Goal: Task Accomplishment & Management: Use online tool/utility

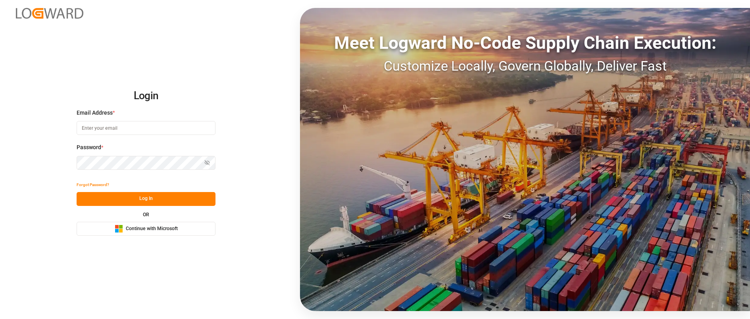
click at [147, 228] on span "Continue with Microsoft" at bounding box center [152, 229] width 52 height 7
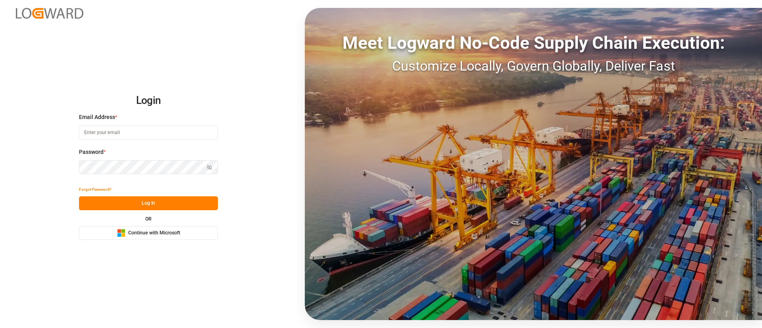
click at [146, 237] on div "Microsoft Logo Continue with Microsoft" at bounding box center [148, 233] width 63 height 8
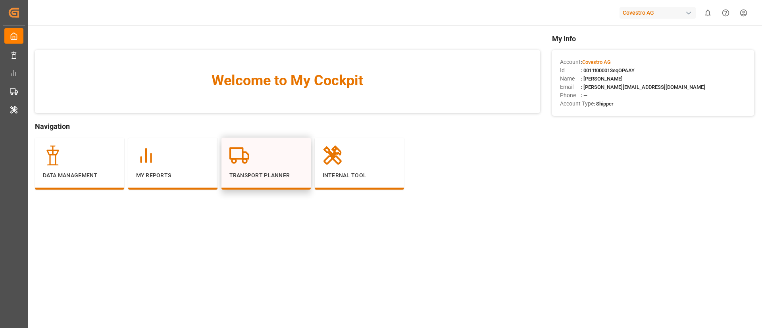
click at [259, 168] on div "Transport Planner" at bounding box center [265, 163] width 73 height 34
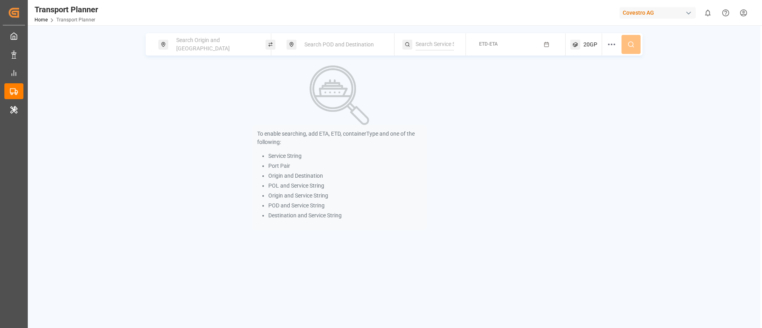
click at [663, 8] on div "Covestro AG" at bounding box center [658, 13] width 76 height 12
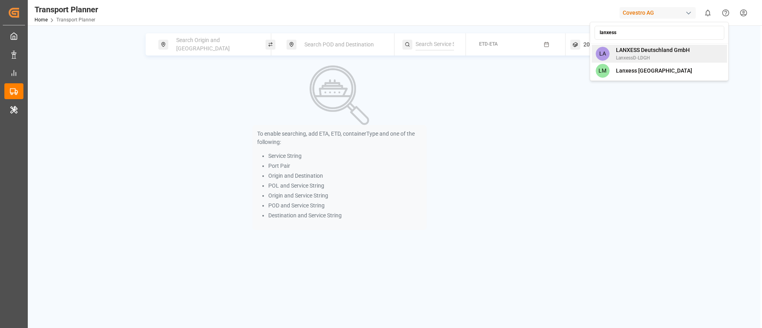
type input "lanxess"
drag, startPoint x: 659, startPoint y: 54, endPoint x: 650, endPoint y: 51, distance: 10.0
click at [659, 53] on div "LANXESS Deutschland GmbH LanxessD-LDGH" at bounding box center [650, 53] width 80 height 15
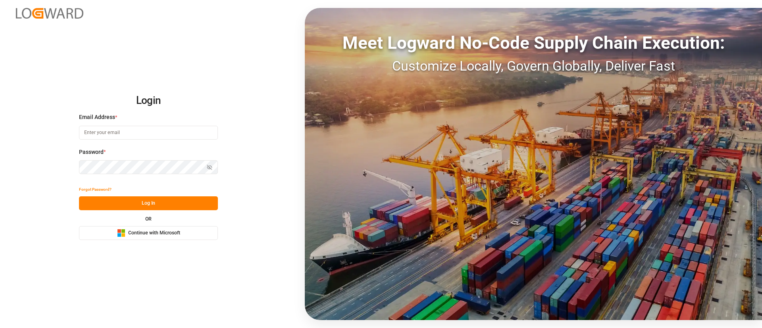
click at [144, 235] on span "Continue with Microsoft" at bounding box center [154, 233] width 52 height 7
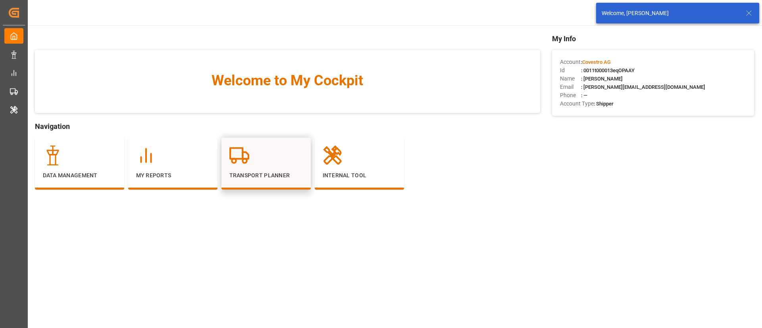
click at [245, 155] on icon at bounding box center [239, 156] width 20 height 20
